Goal: Task Accomplishment & Management: Use online tool/utility

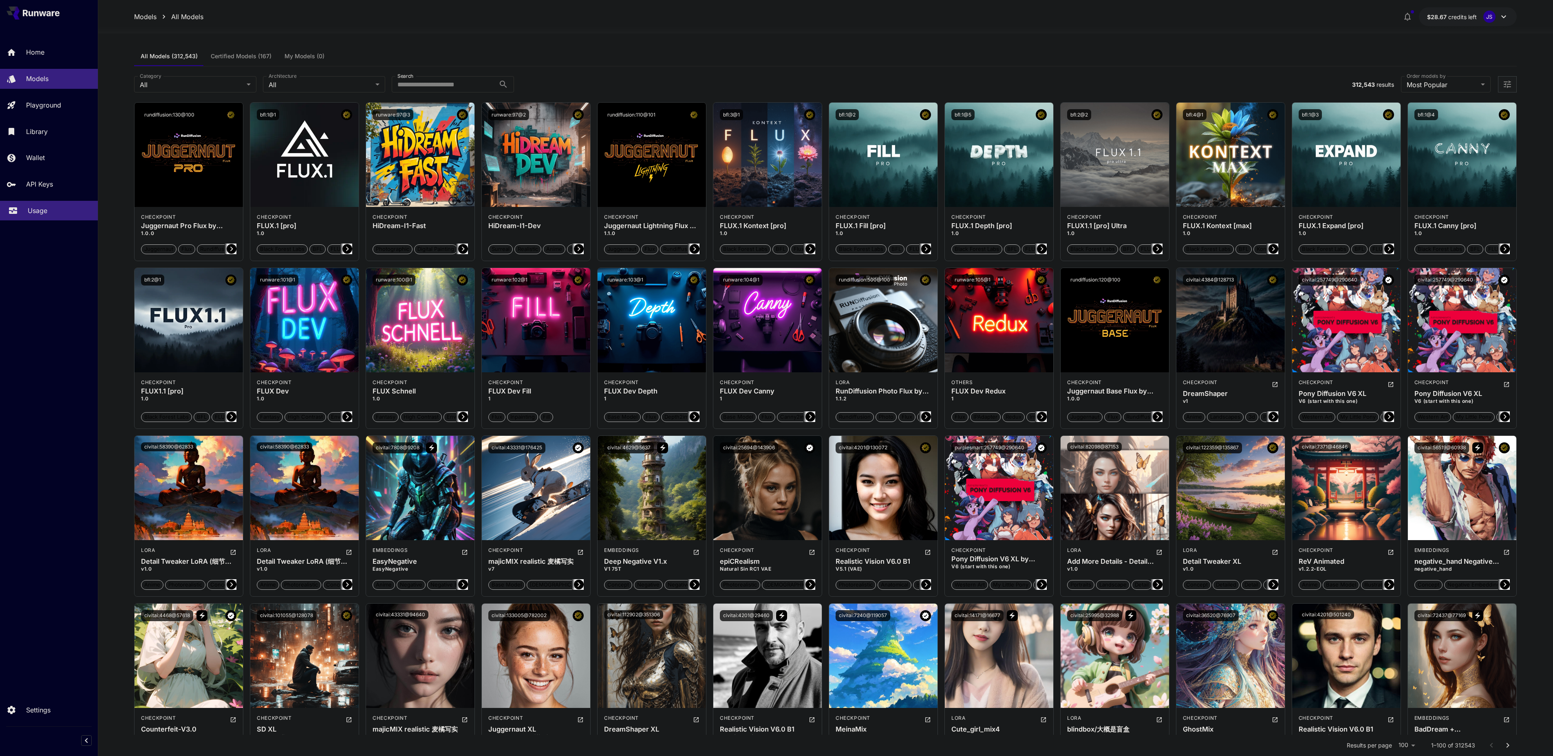
click at [37, 203] on link "Usage" at bounding box center [49, 211] width 98 height 20
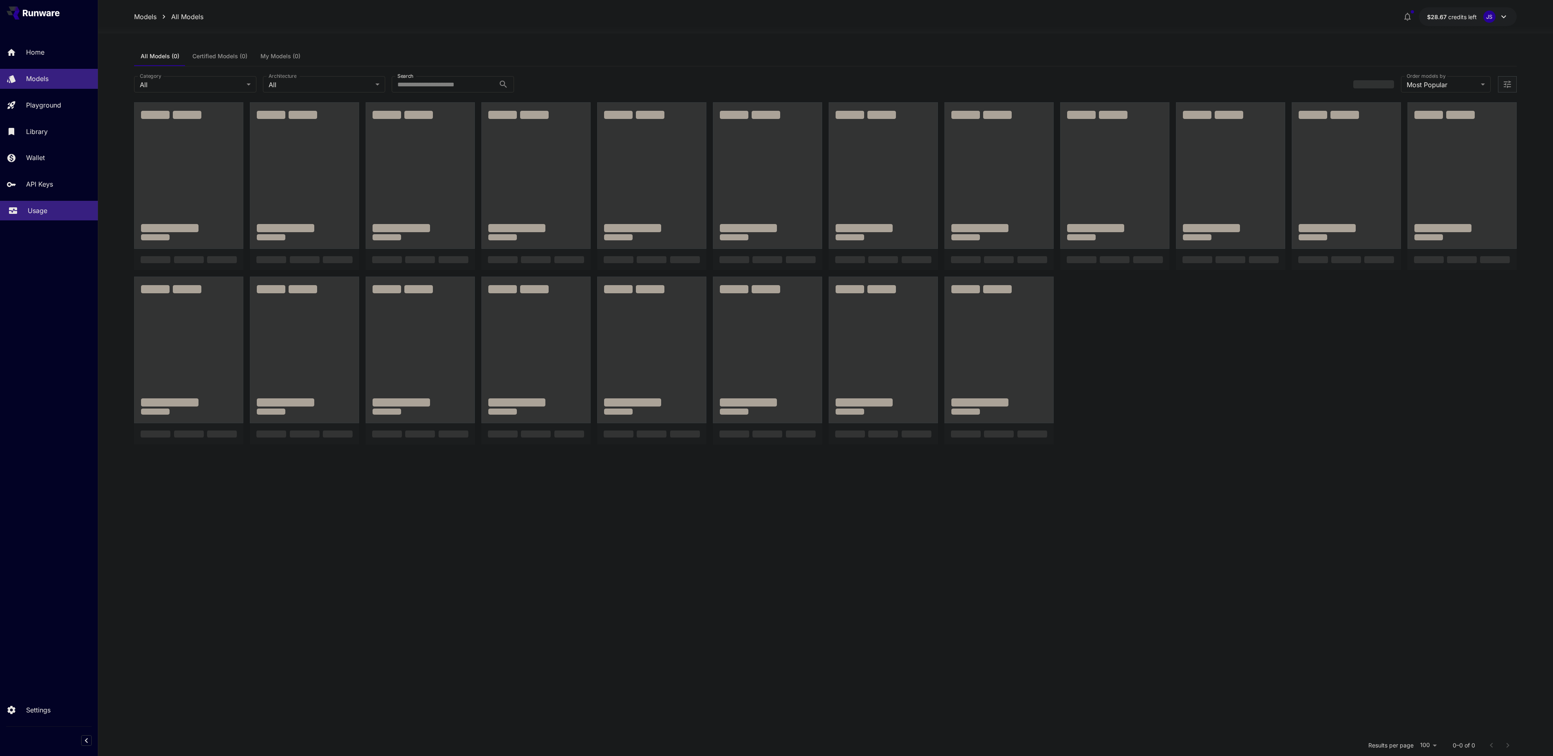
click at [33, 208] on p "Usage" at bounding box center [38, 211] width 20 height 10
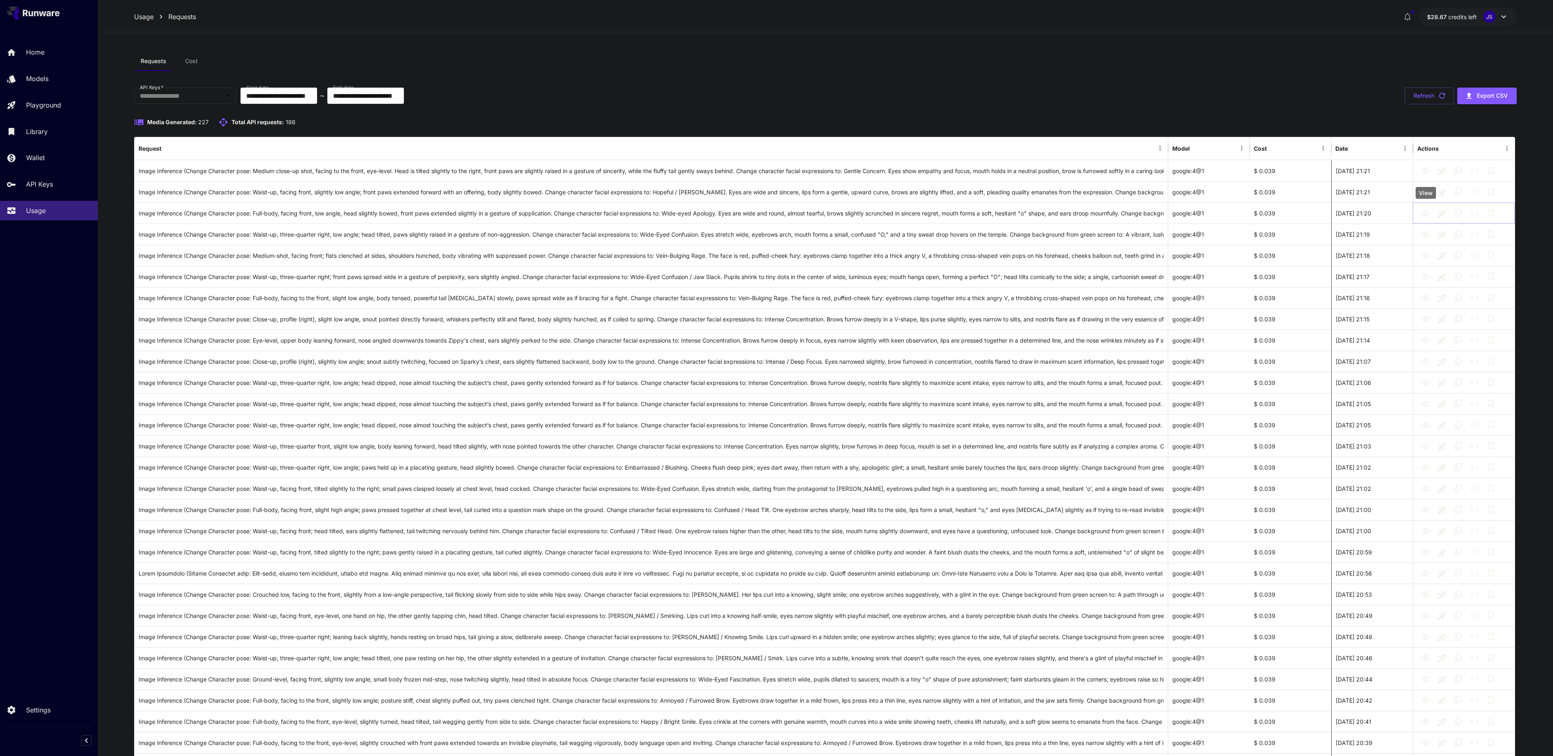
drag, startPoint x: 1425, startPoint y: 210, endPoint x: 1420, endPoint y: 192, distance: 18.2
